Goal: Find specific page/section: Find specific page/section

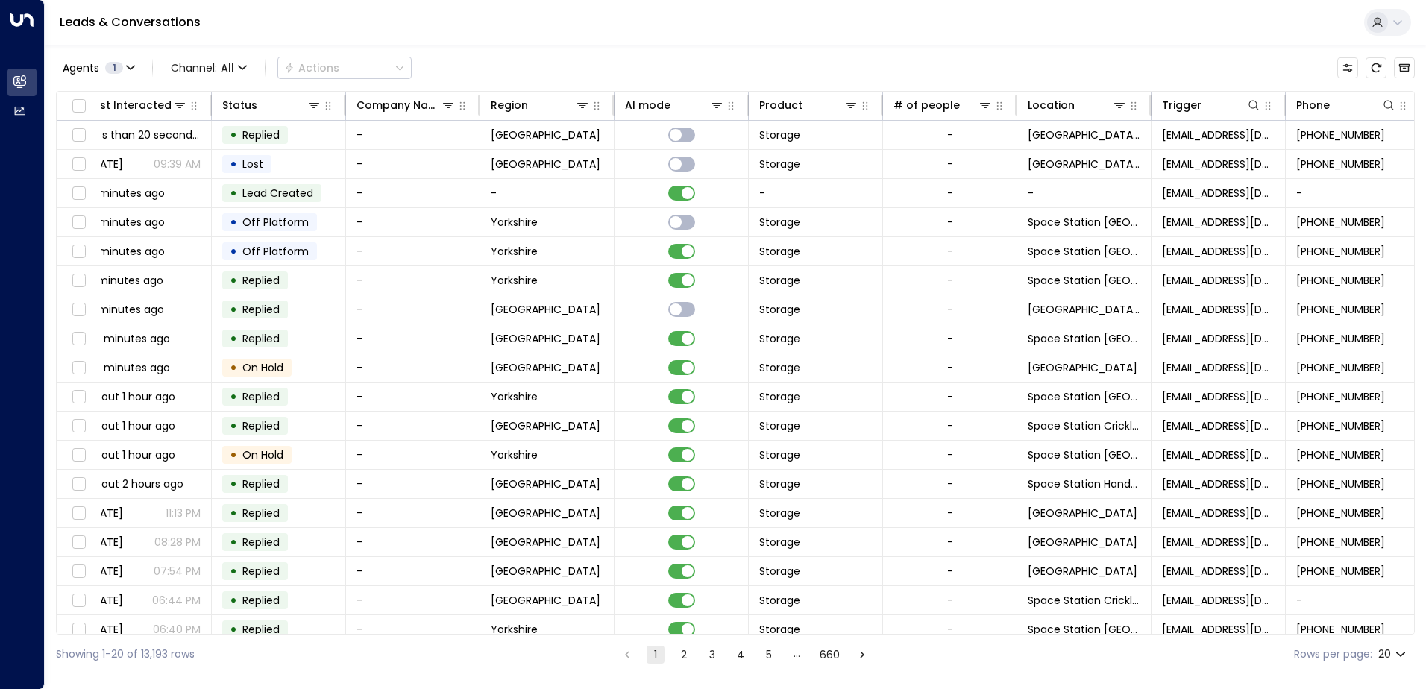
scroll to position [0, 304]
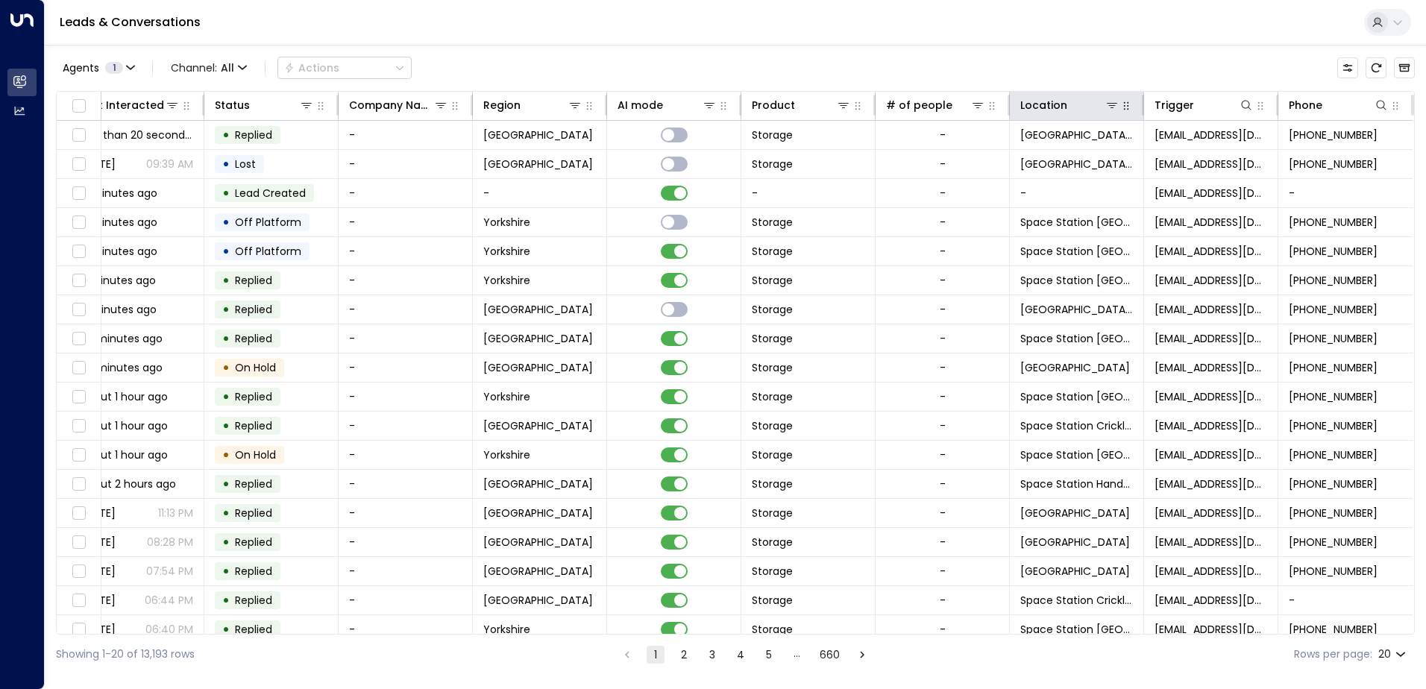
click at [1123, 113] on button "button" at bounding box center [1125, 105] width 15 height 15
click at [1109, 109] on icon at bounding box center [1112, 105] width 12 height 12
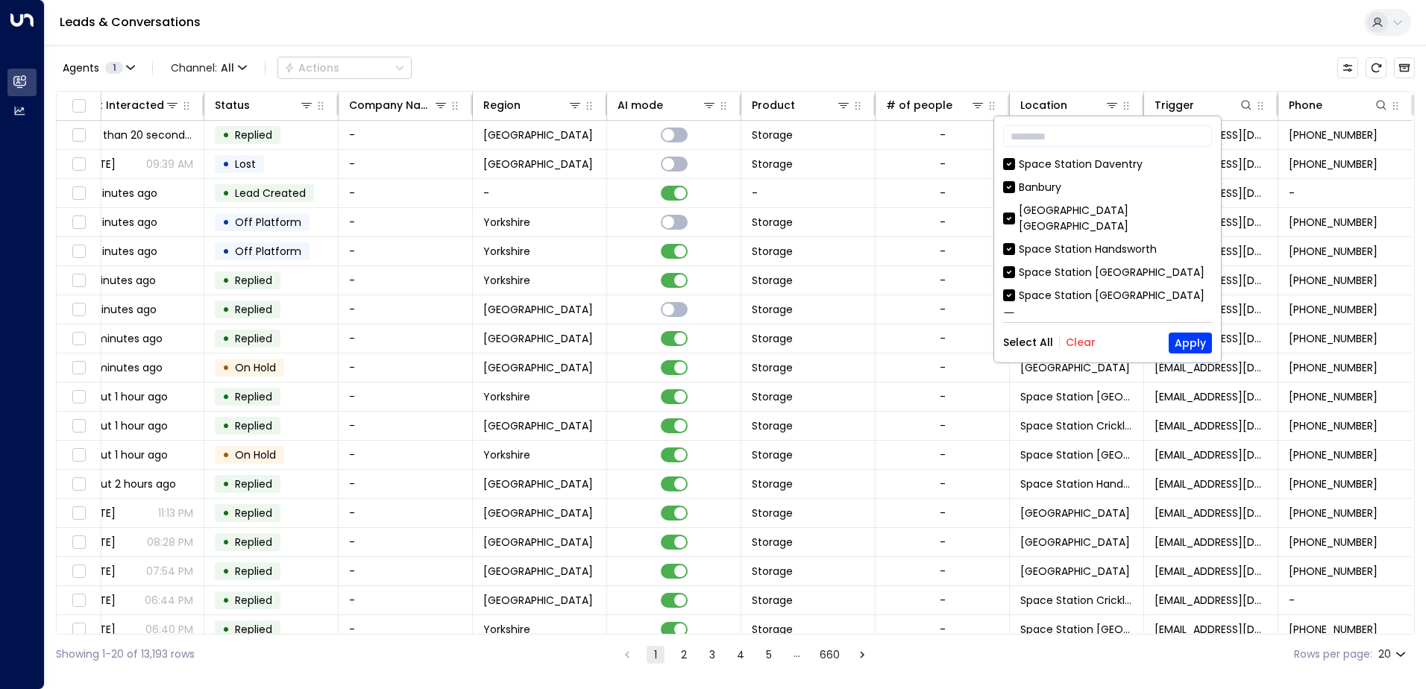
click at [1087, 344] on button "Clear" at bounding box center [1081, 342] width 30 height 12
click at [1073, 142] on input "text" at bounding box center [1107, 136] width 209 height 28
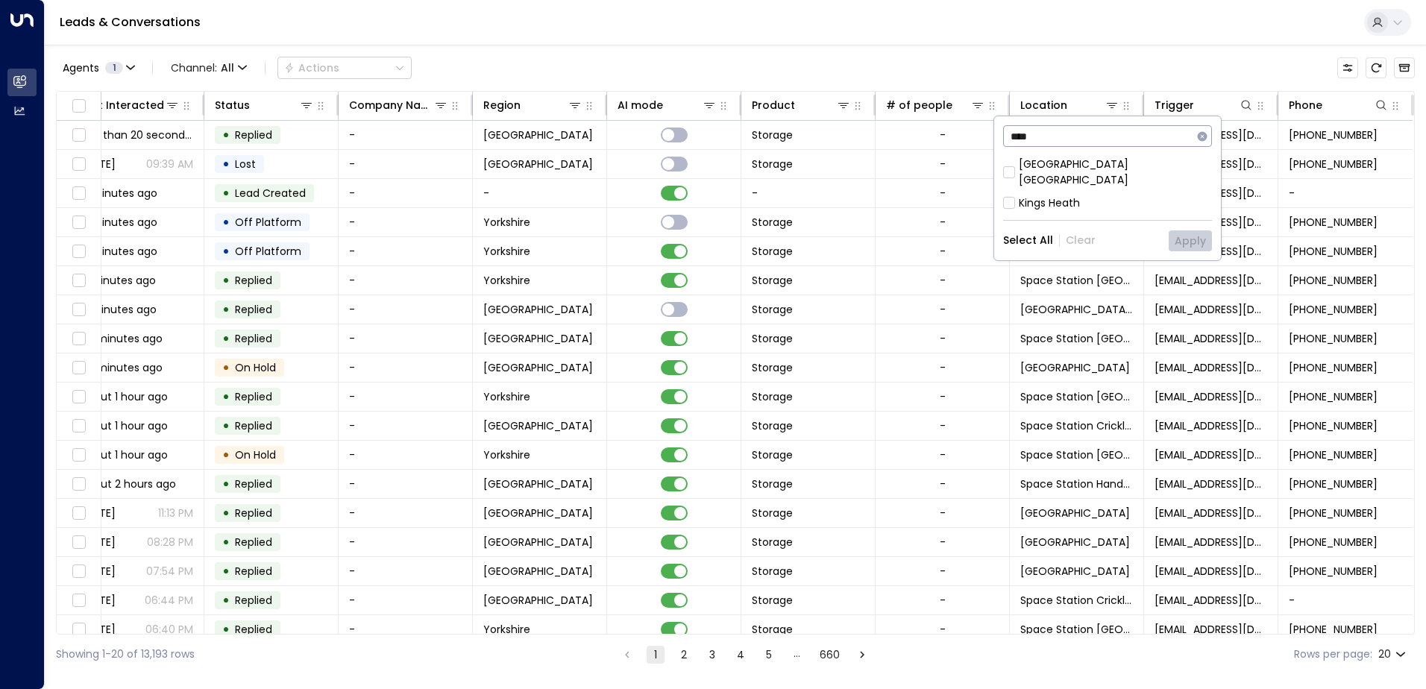
type input "****"
click at [1043, 161] on div "[GEOGRAPHIC_DATA] [GEOGRAPHIC_DATA]" at bounding box center [1115, 172] width 193 height 31
click at [1192, 230] on button "Apply" at bounding box center [1189, 240] width 43 height 21
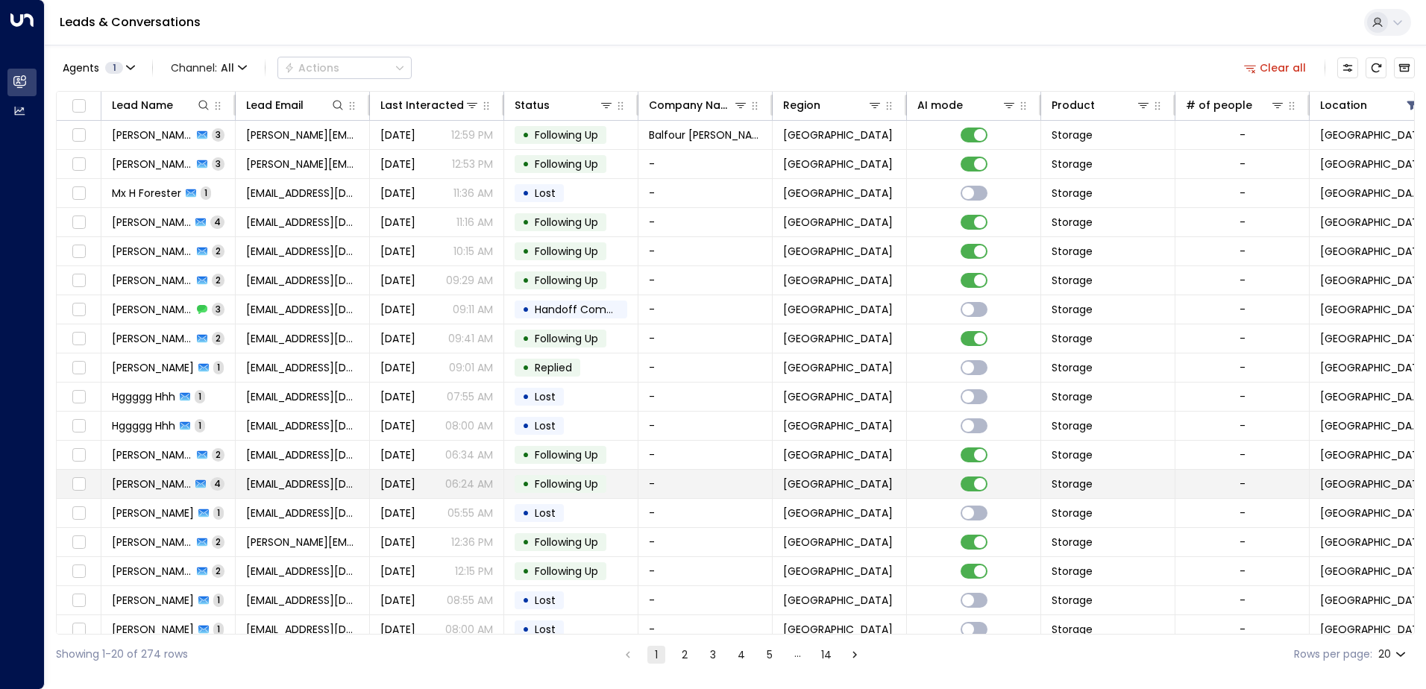
click at [146, 485] on span "[PERSON_NAME]" at bounding box center [151, 483] width 79 height 15
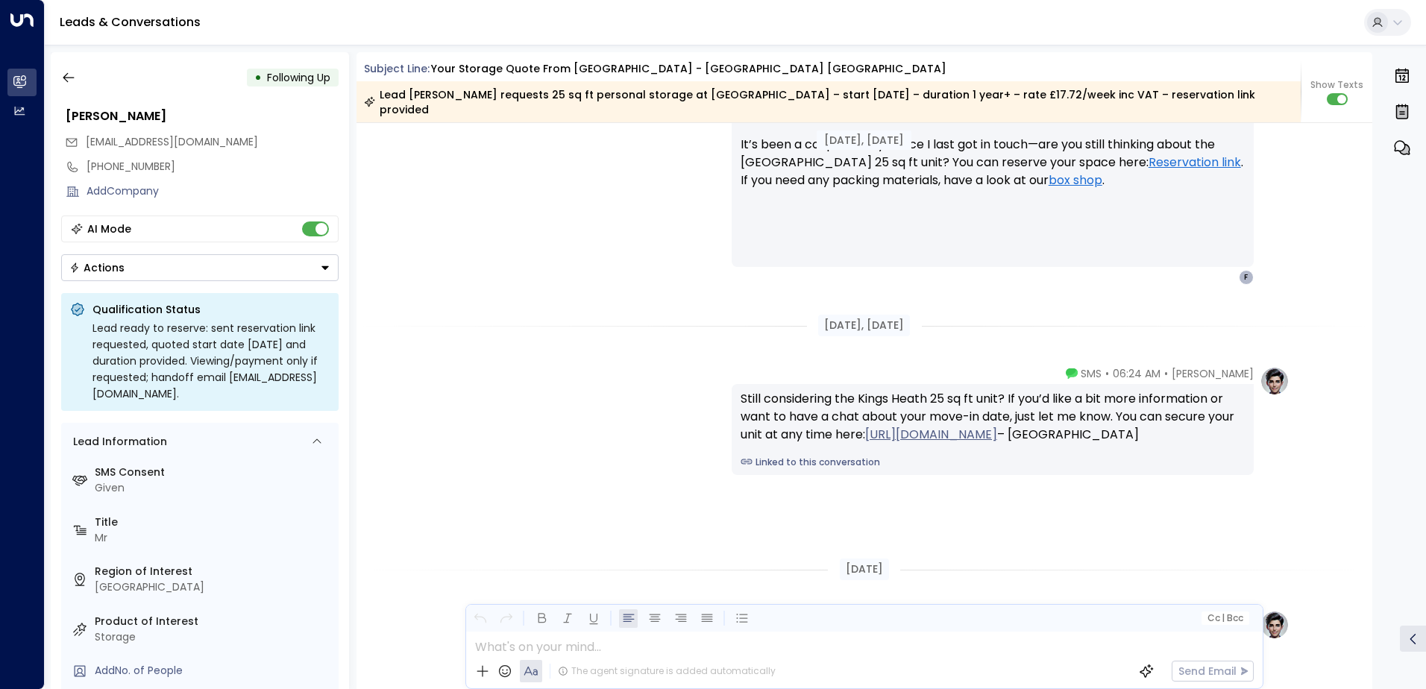
scroll to position [2501, 0]
